Goal: Information Seeking & Learning: Learn about a topic

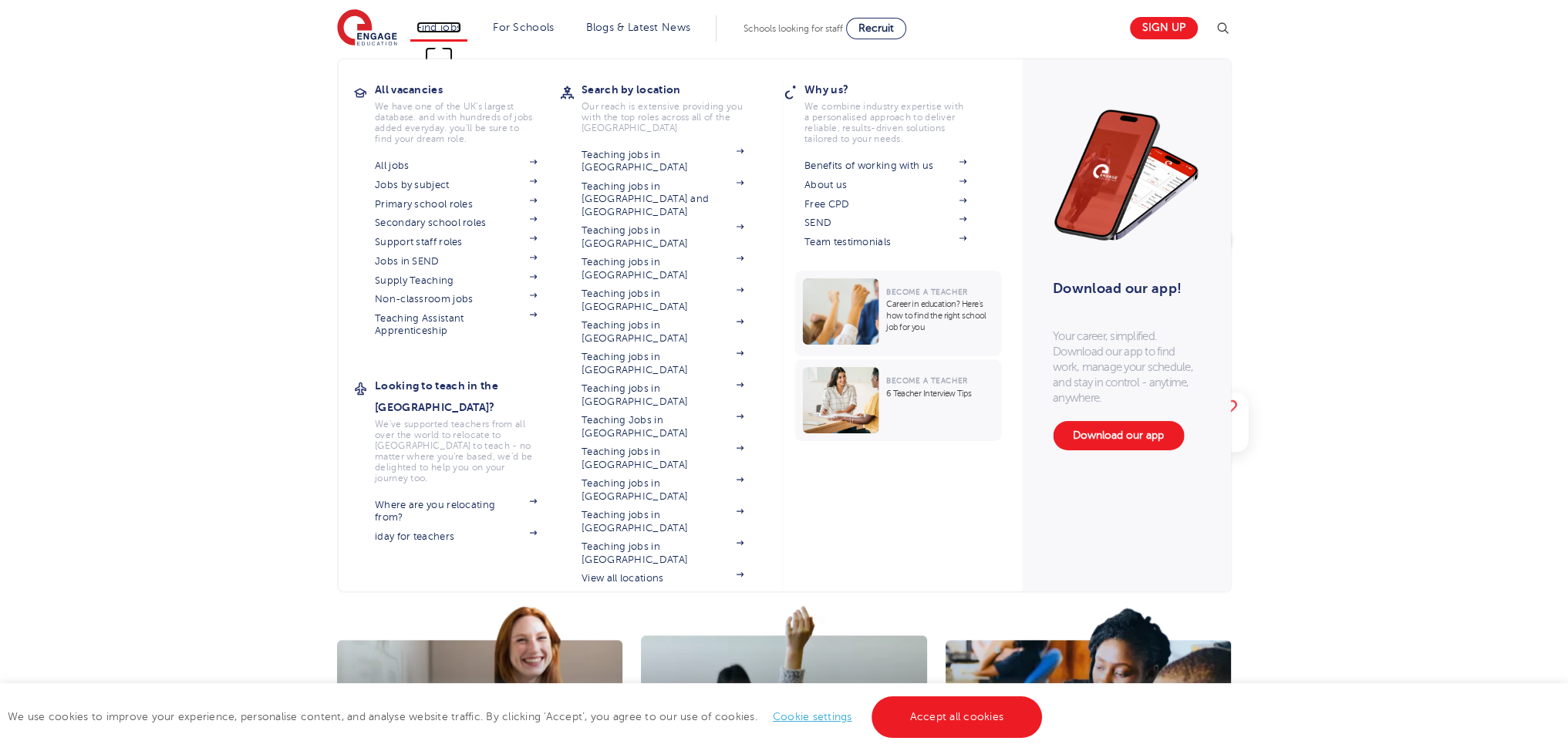
click at [434, 31] on link "Find jobs" at bounding box center [439, 28] width 45 height 12
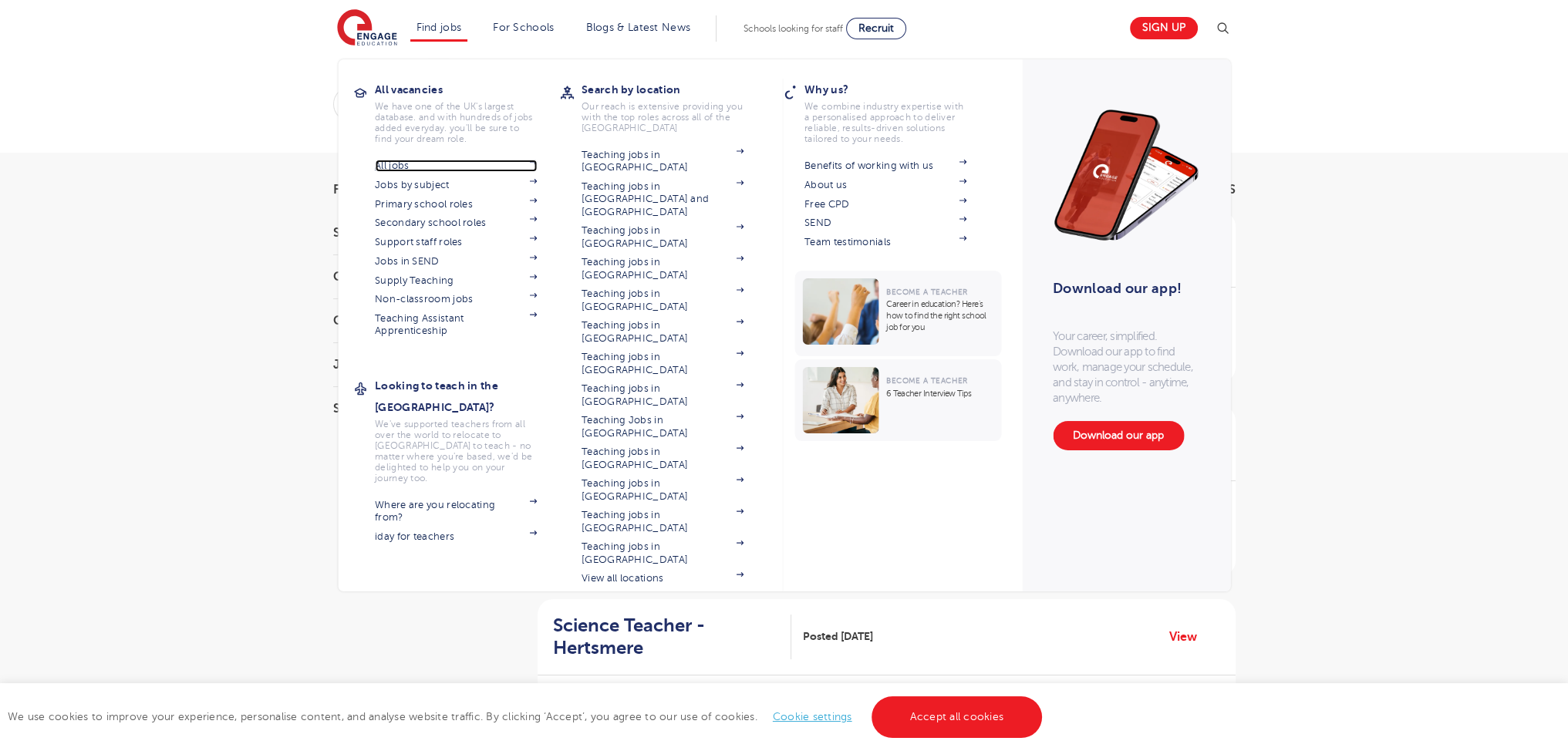
click at [412, 165] on link "All jobs" at bounding box center [456, 165] width 162 height 13
click at [423, 256] on link "Jobs in SEND" at bounding box center [456, 261] width 162 height 13
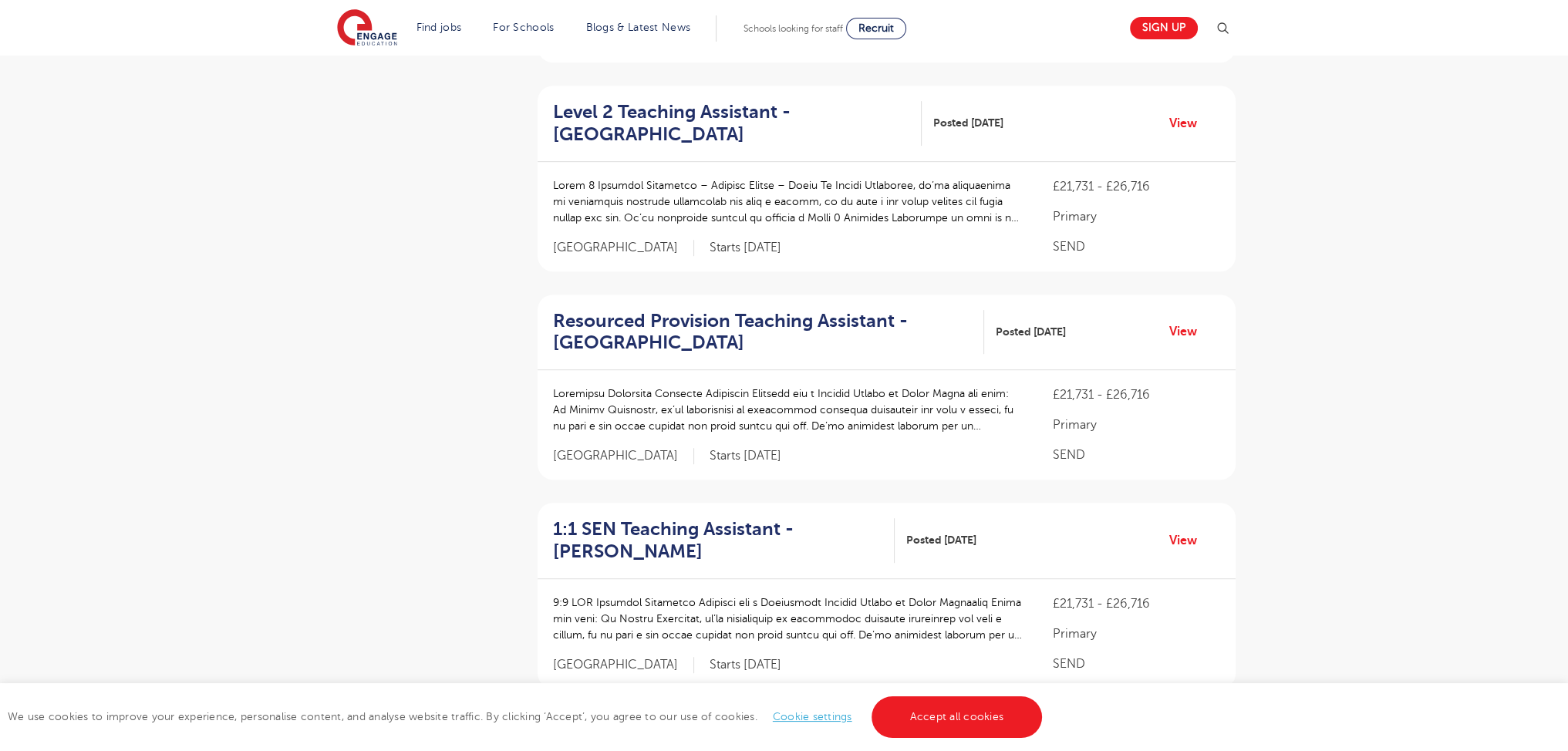
scroll to position [1875, 0]
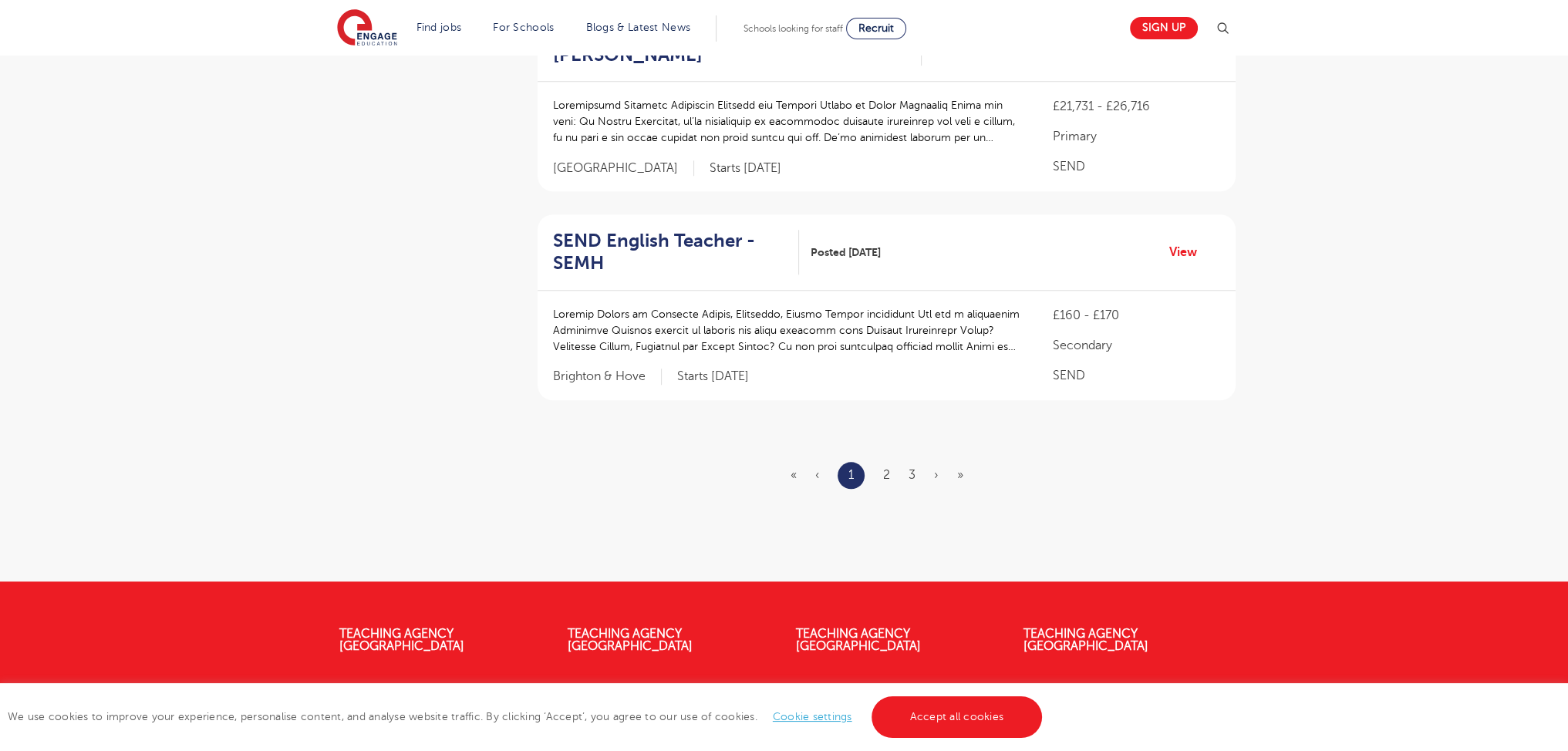
click at [893, 462] on ul "« ‹ 1 2 3 › »" at bounding box center [886, 474] width 191 height 27
click at [891, 462] on ul "« ‹ 1 2 3 › »" at bounding box center [886, 474] width 191 height 27
click at [889, 469] on link "2" at bounding box center [886, 475] width 7 height 14
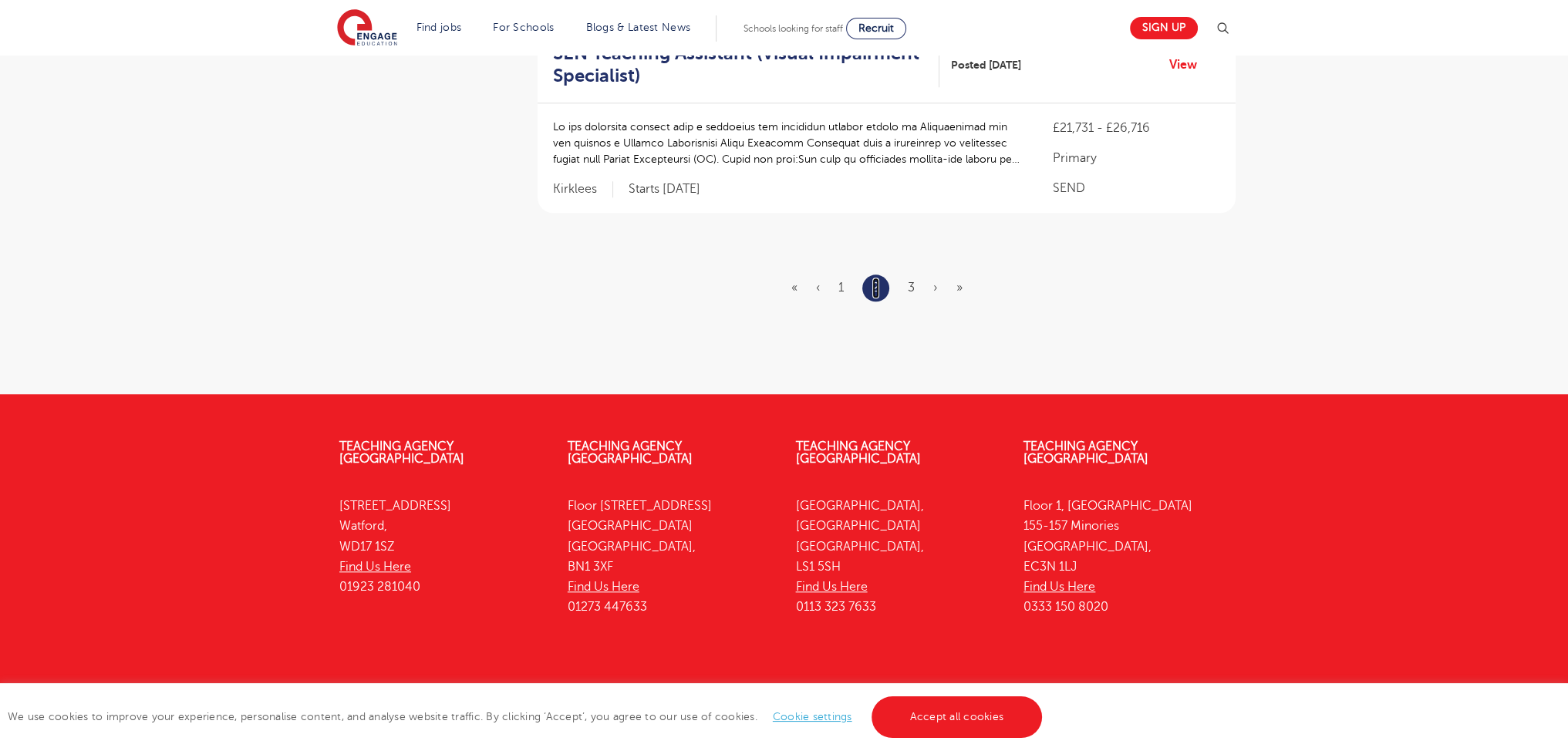
scroll to position [2022, 0]
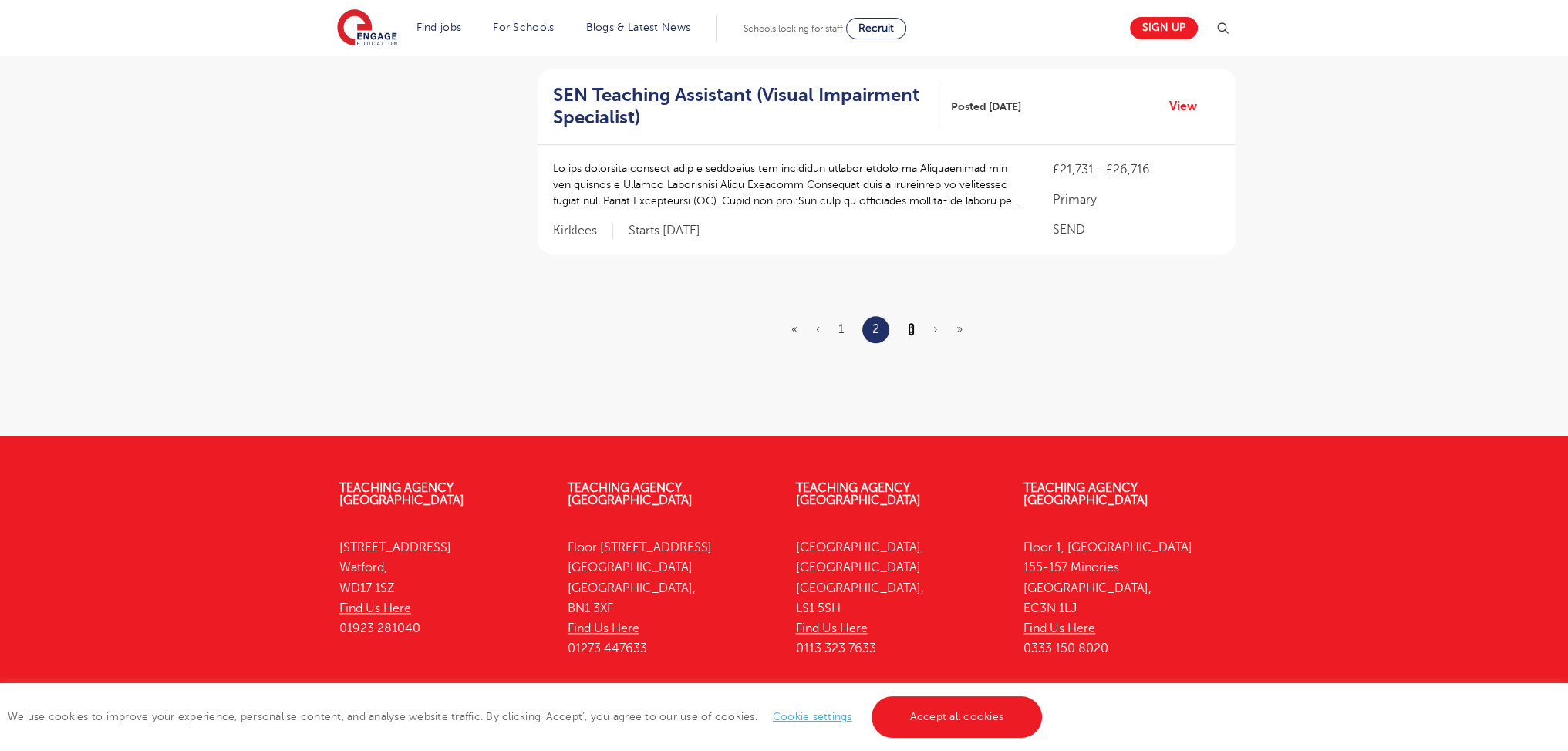
click at [911, 323] on link "3" at bounding box center [911, 330] width 7 height 14
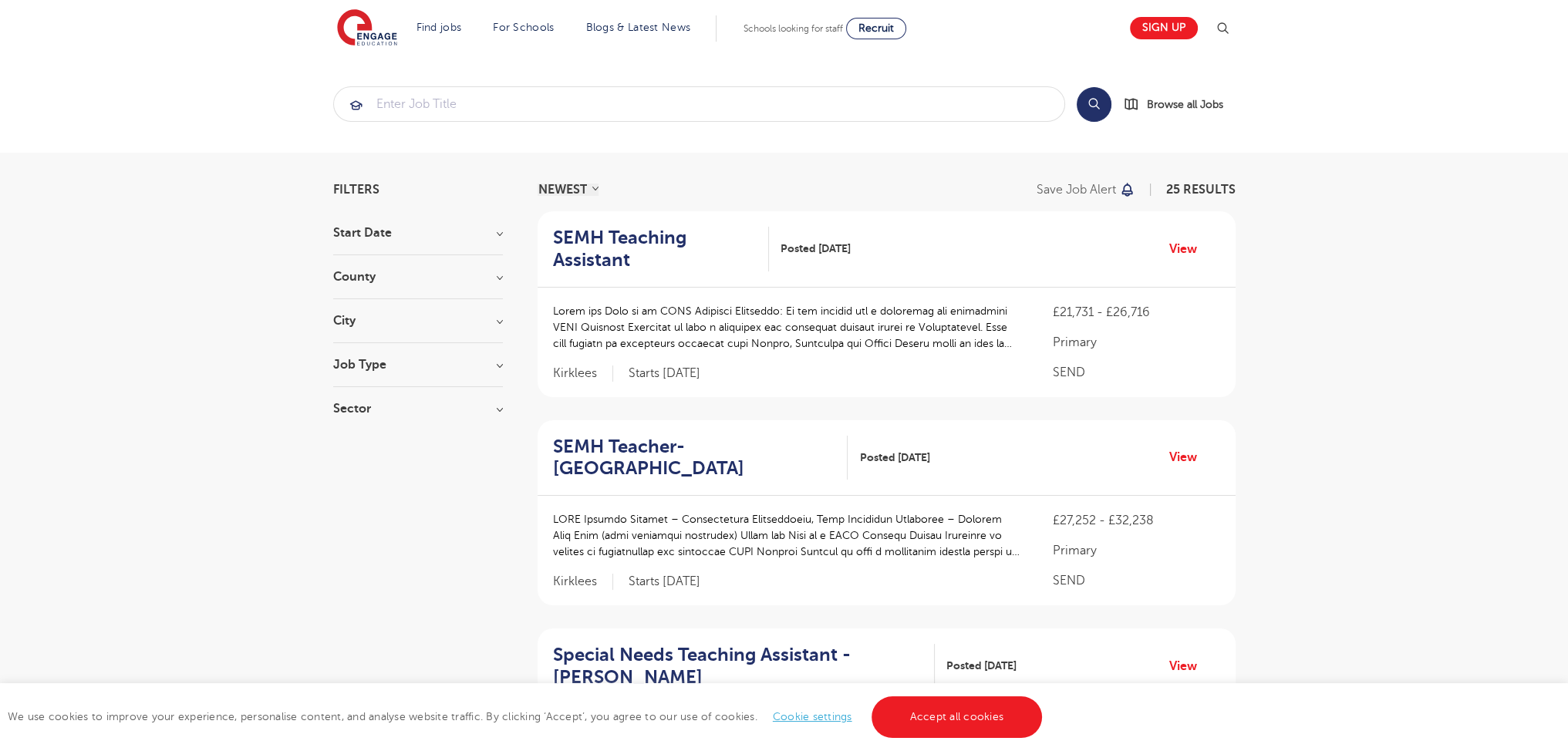
scroll to position [1020, 0]
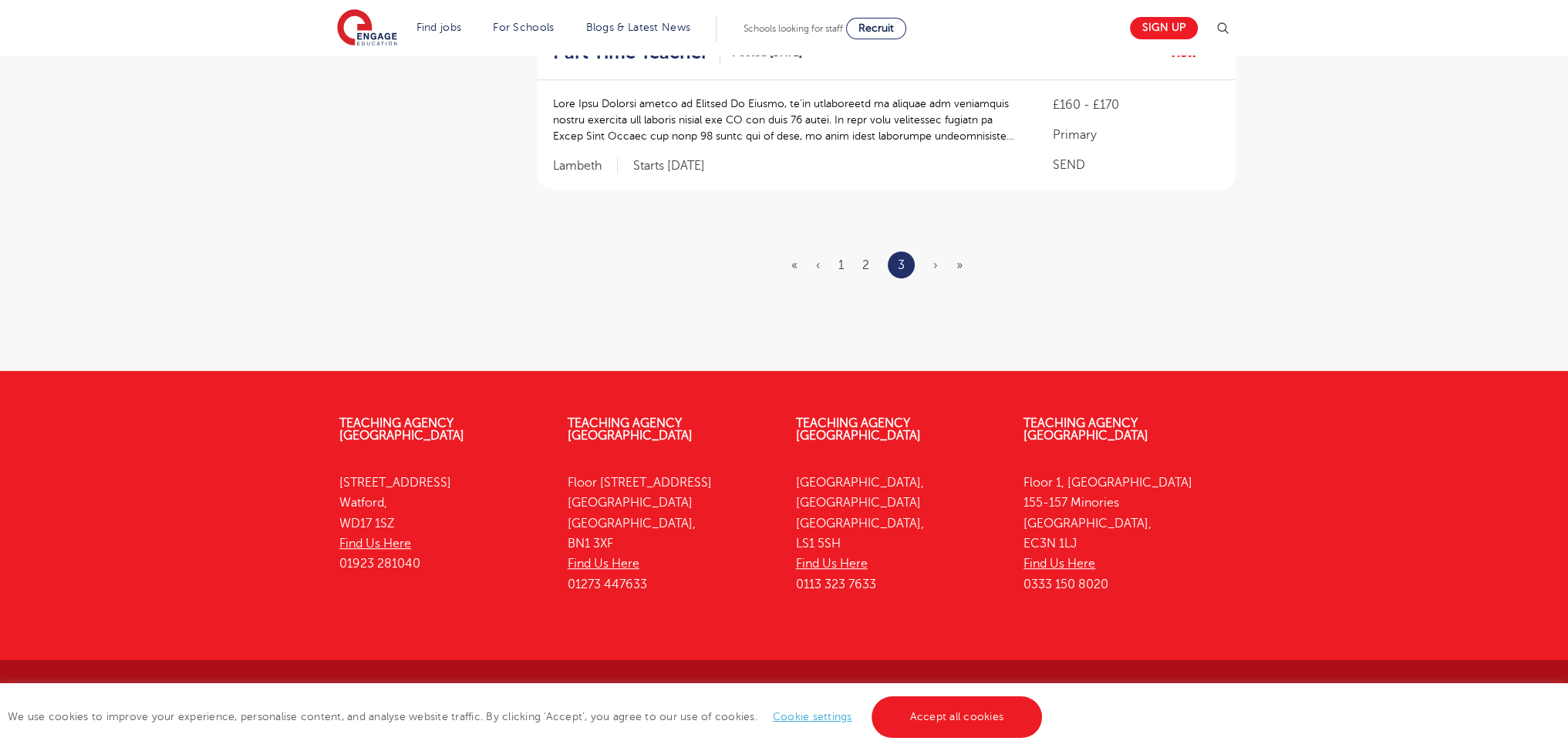
click at [932, 263] on ul "« ‹ 1 2 3 › »" at bounding box center [886, 265] width 190 height 27
click at [938, 264] on ul "« ‹ 1 2 3 › »" at bounding box center [886, 265] width 190 height 27
click at [937, 265] on ul "« ‹ 1 2 3 › »" at bounding box center [886, 265] width 190 height 27
click at [937, 265] on span "›" at bounding box center [935, 266] width 5 height 14
click at [936, 265] on span "›" at bounding box center [935, 266] width 5 height 14
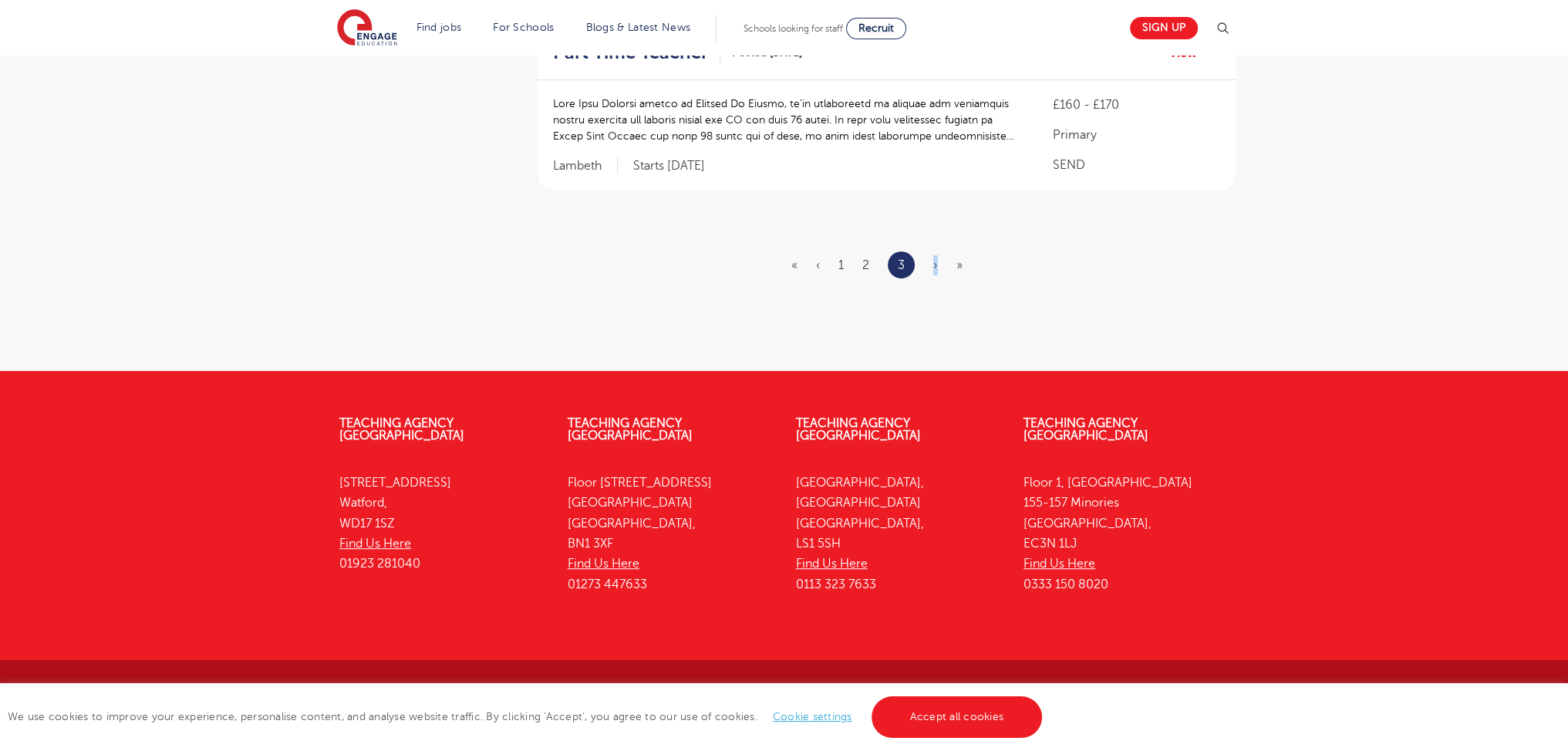
click at [936, 265] on span "›" at bounding box center [935, 266] width 5 height 14
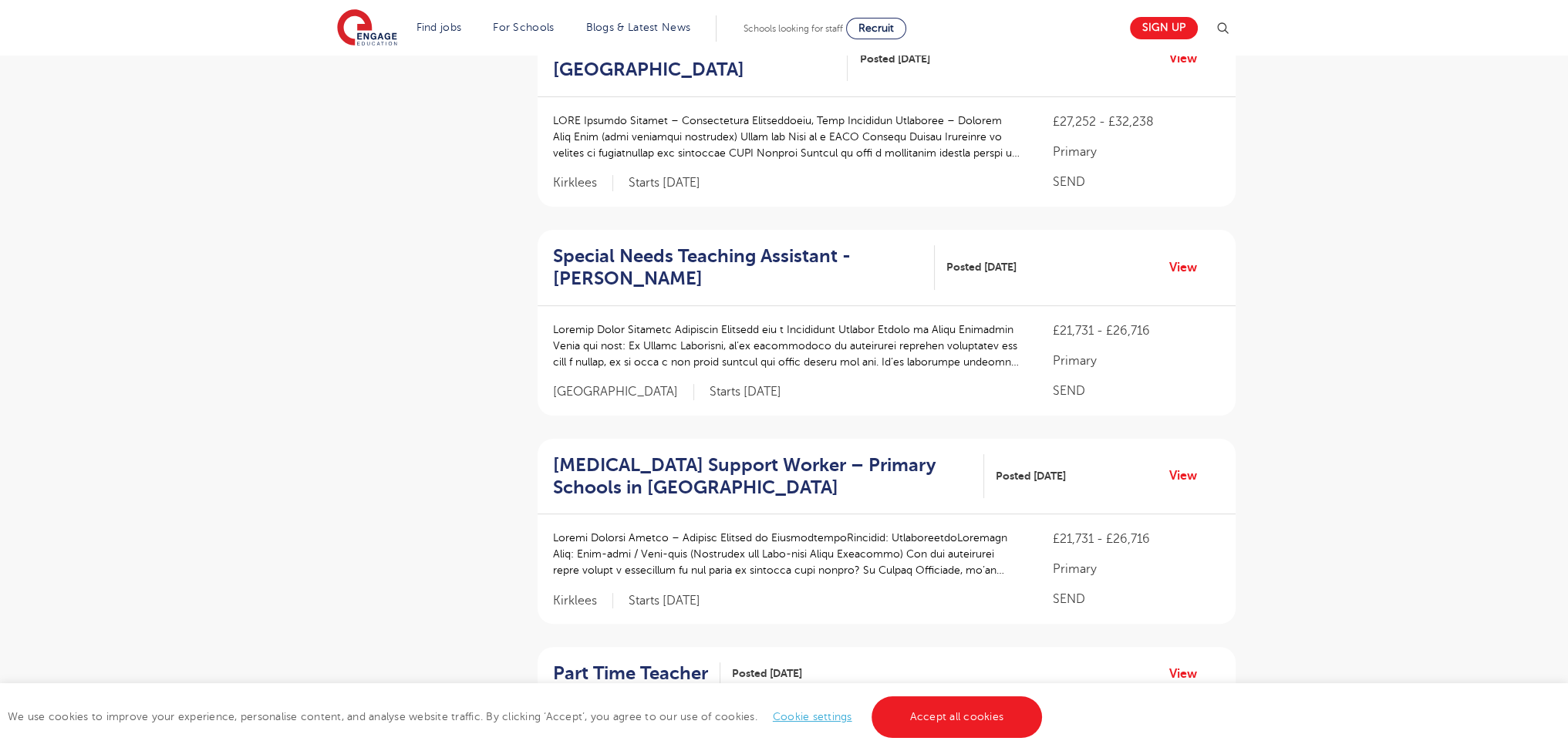
scroll to position [0, 0]
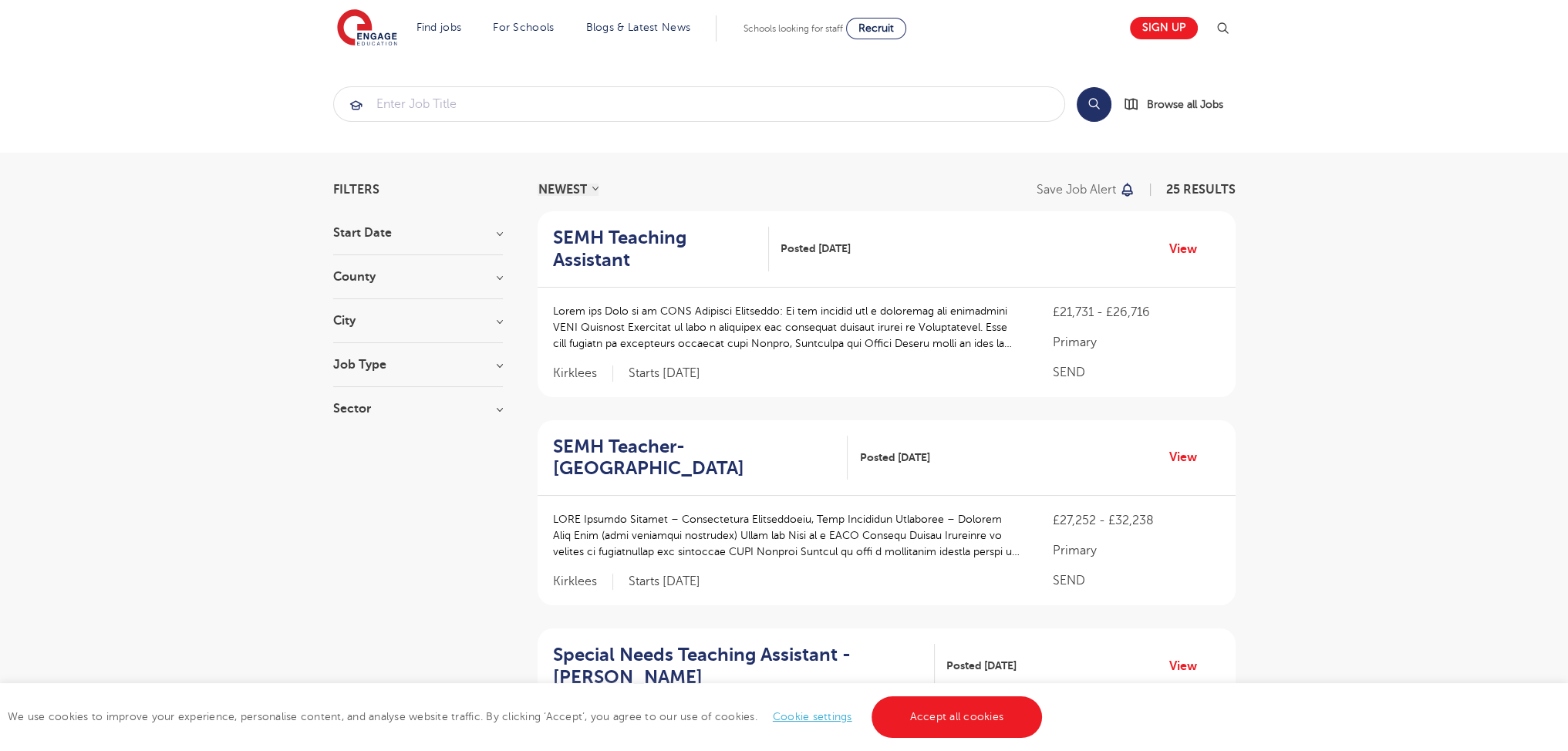
click at [369, 374] on div "Job Type Long Term 44 Daily Supply 27 SEND 25 Support Services 1" at bounding box center [418, 372] width 169 height 29
click at [370, 366] on h3 "Job Type" at bounding box center [418, 364] width 169 height 13
click at [356, 414] on label "Daily Supply 27" at bounding box center [402, 420] width 92 height 20
click at [356, 414] on input "Daily Supply 27" at bounding box center [361, 418] width 10 height 10
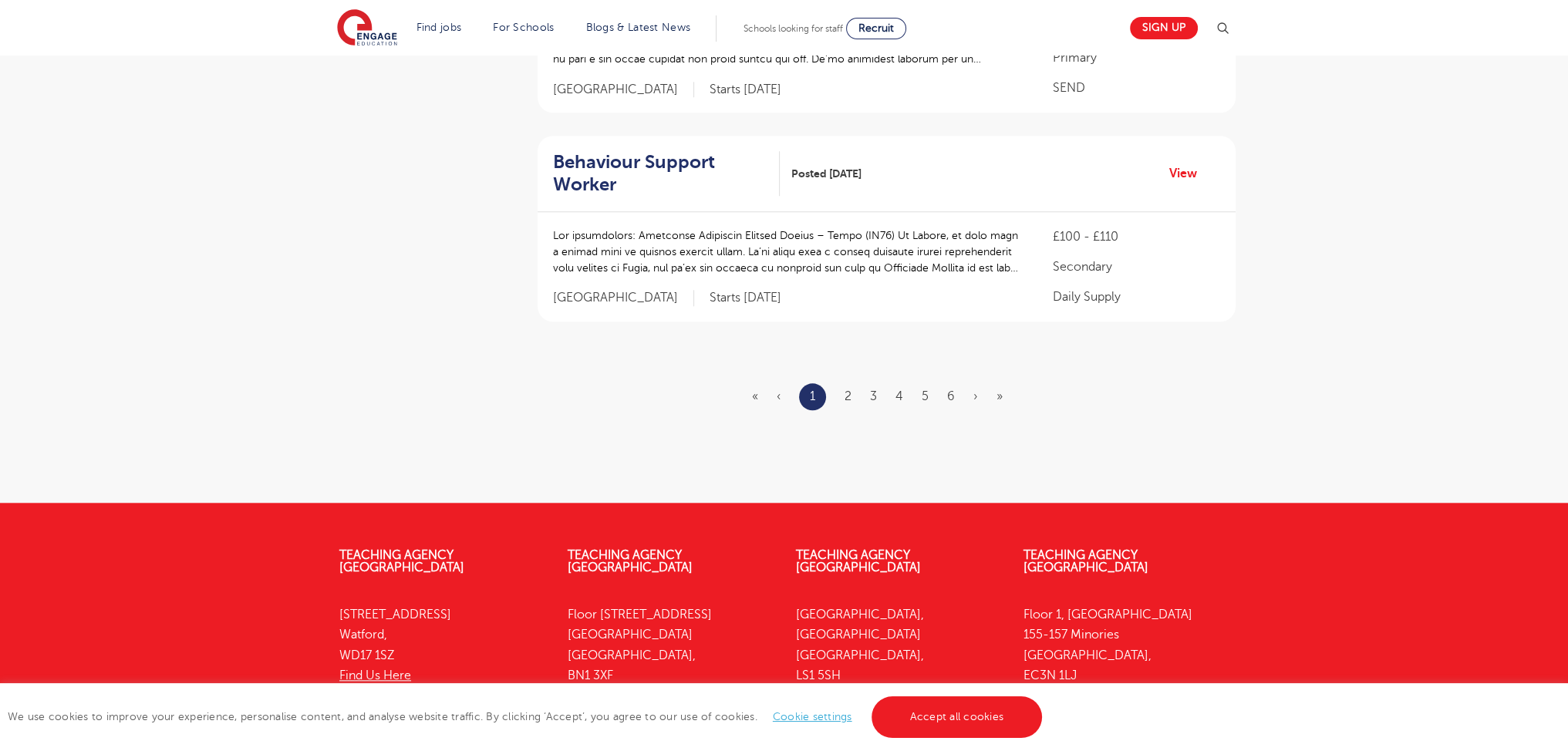
scroll to position [1950, 0]
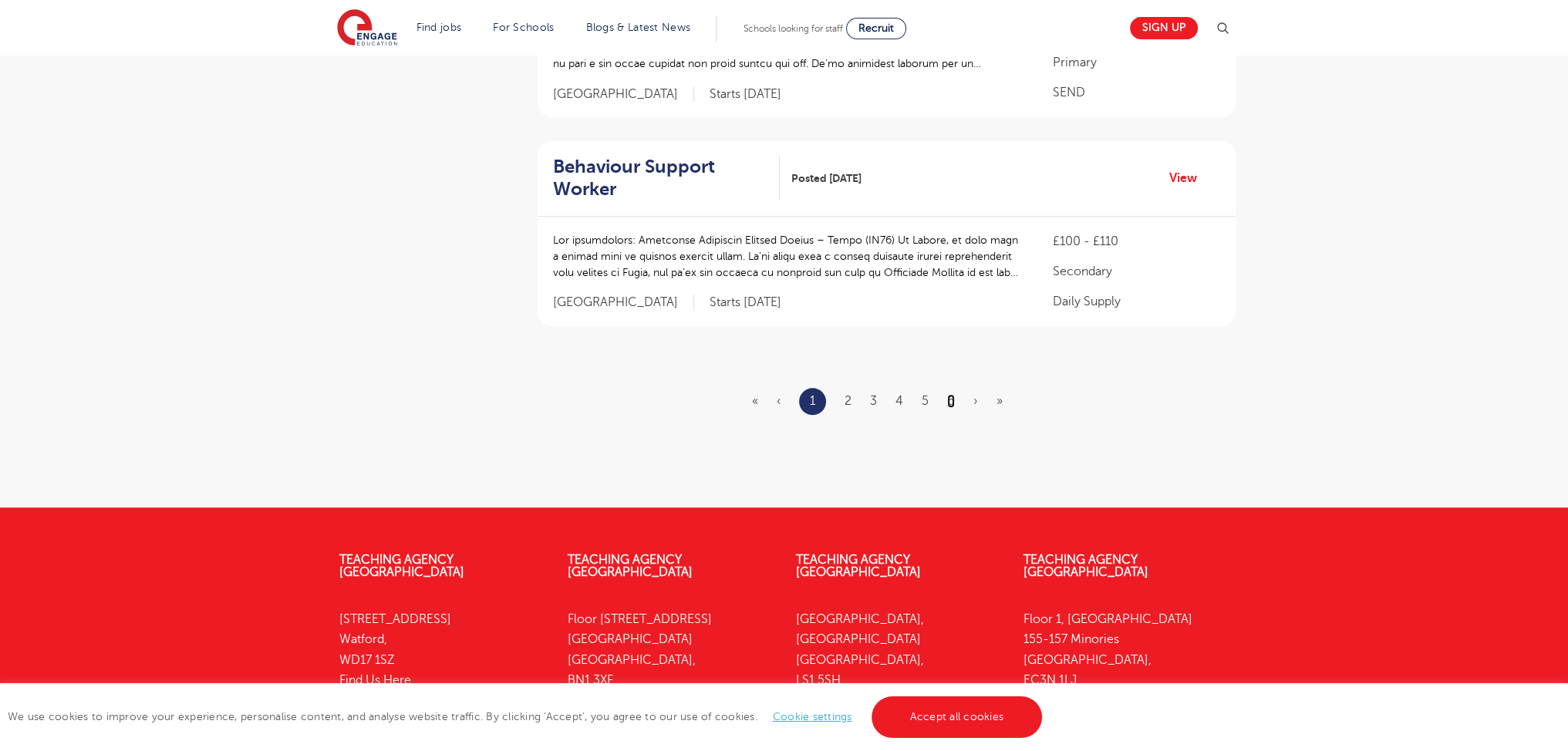
click at [951, 395] on link "6" at bounding box center [951, 402] width 8 height 14
